Goal: Check status: Check status

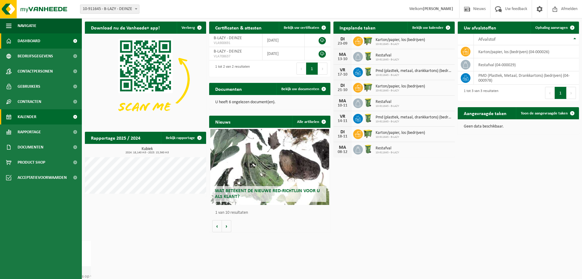
click at [30, 113] on span "Kalender" at bounding box center [27, 116] width 19 height 15
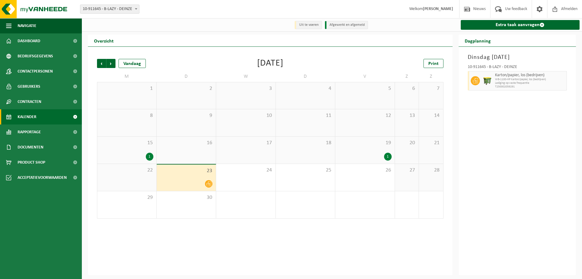
click at [151, 157] on div "1" at bounding box center [150, 157] width 8 height 8
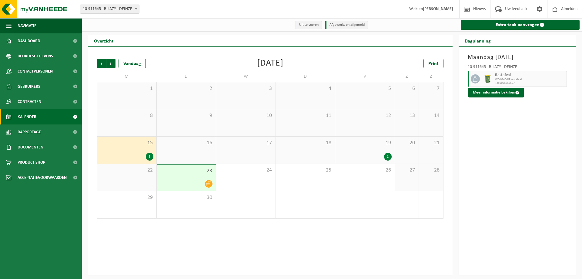
click at [388, 156] on div "1" at bounding box center [388, 157] width 8 height 8
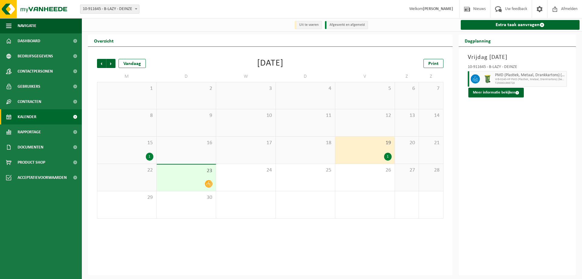
click at [208, 185] on icon at bounding box center [208, 183] width 5 height 5
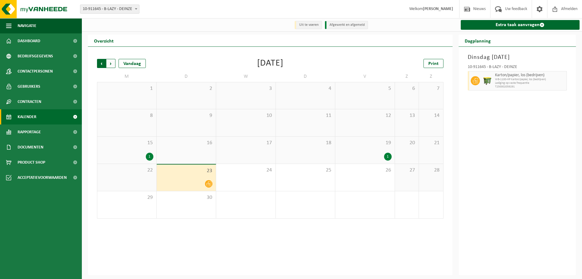
click at [113, 65] on span "Volgende" at bounding box center [110, 63] width 9 height 9
